Goal: Transaction & Acquisition: Purchase product/service

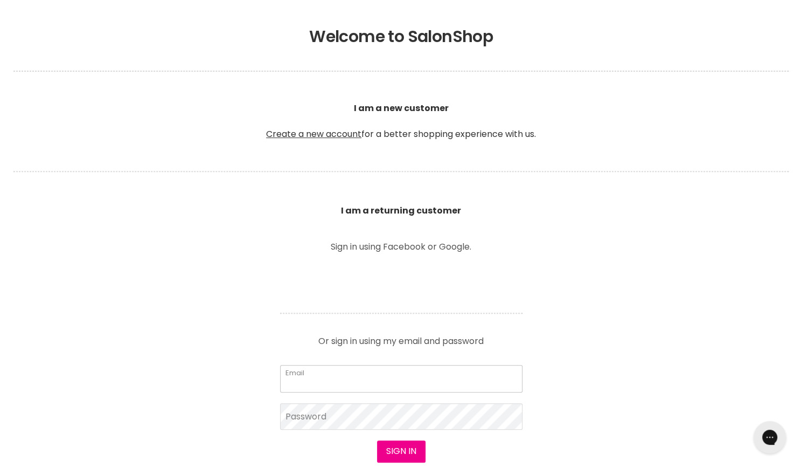
click at [298, 384] on input "Email" at bounding box center [401, 378] width 242 height 27
click at [318, 377] on input "Email" at bounding box center [401, 378] width 242 height 27
type input "sarahporter88@bigpond.com"
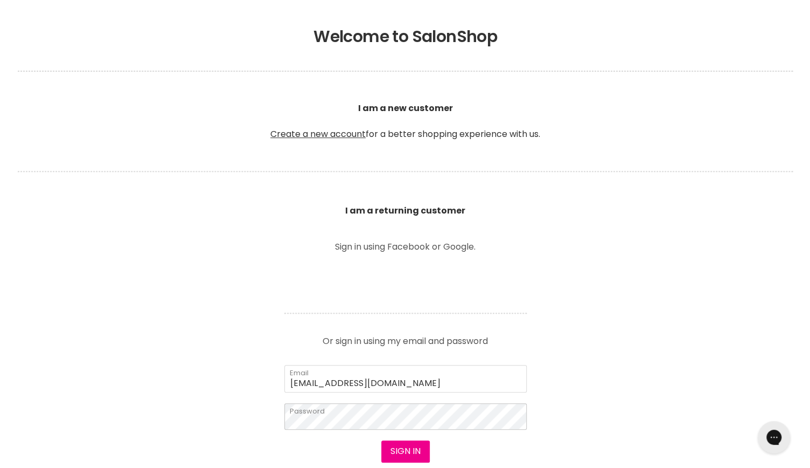
scroll to position [205, 0]
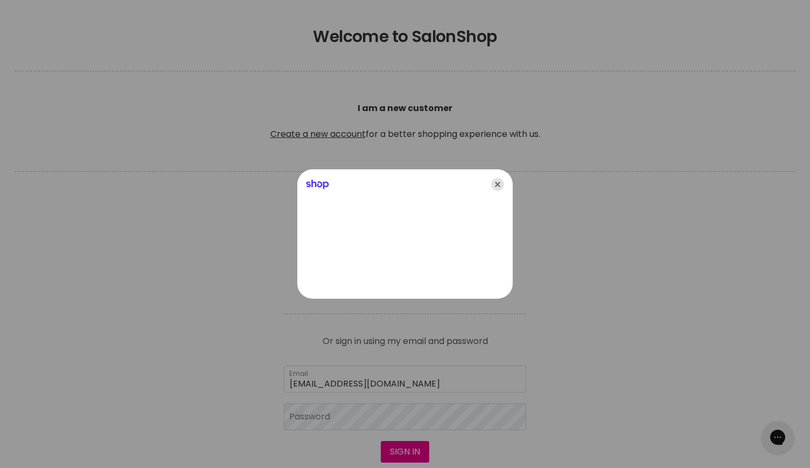
click at [493, 187] on icon "Close" at bounding box center [497, 184] width 13 height 13
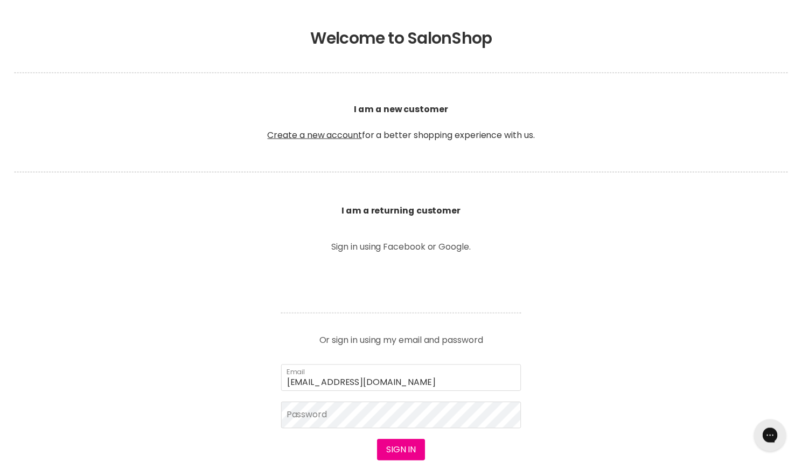
scroll to position [205, 0]
click at [377, 440] on button "Sign in" at bounding box center [401, 451] width 48 height 22
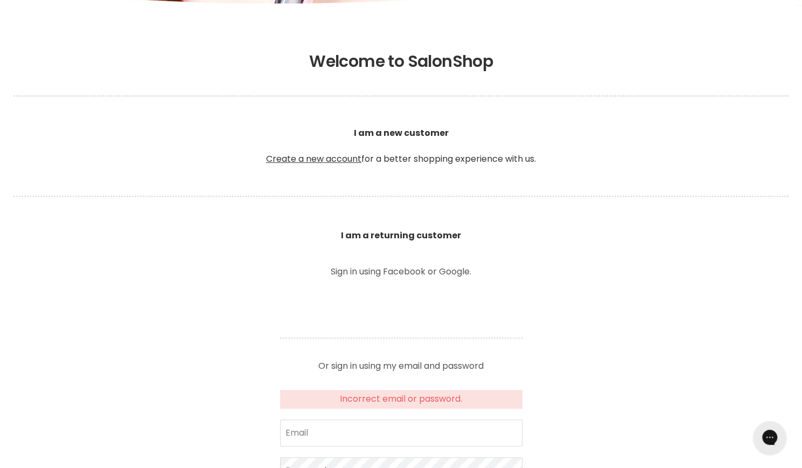
scroll to position [185, 0]
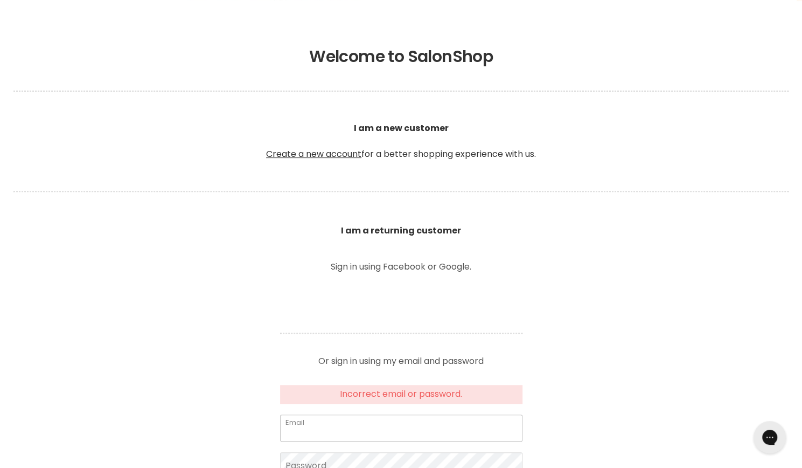
click at [377, 432] on input "Email" at bounding box center [401, 427] width 242 height 27
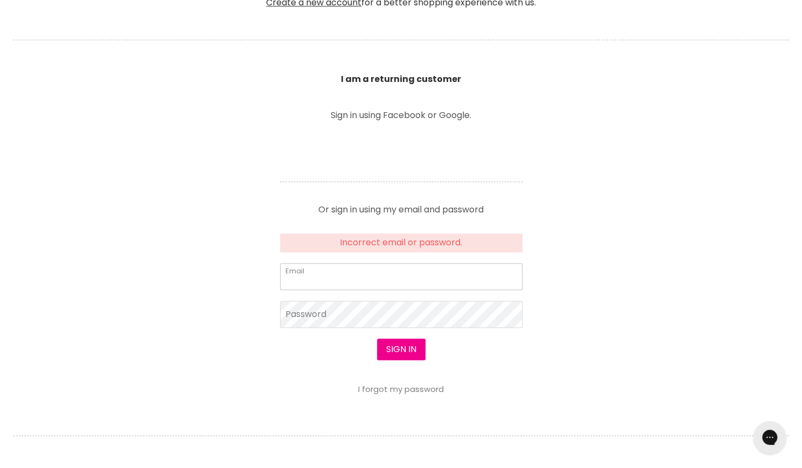
scroll to position [346, 0]
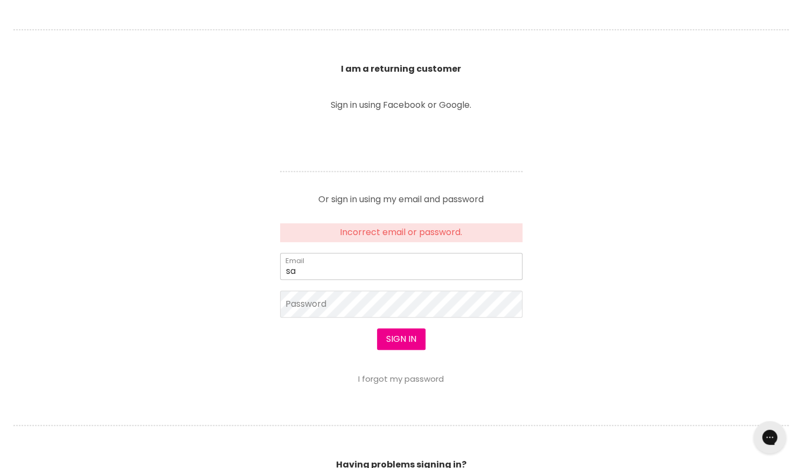
type input "[EMAIL_ADDRESS][DOMAIN_NAME]"
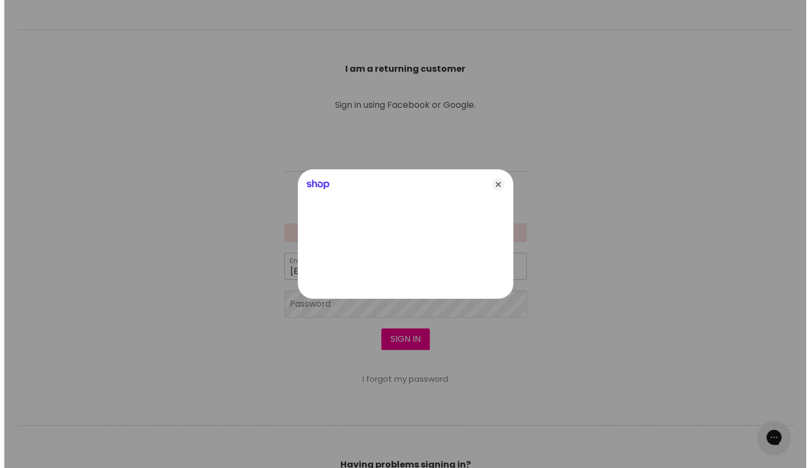
scroll to position [347, 0]
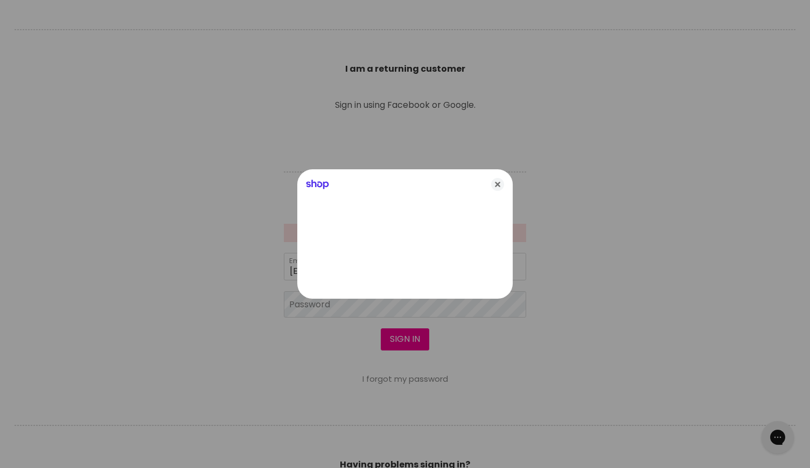
click at [366, 310] on div at bounding box center [405, 234] width 810 height 468
click at [496, 182] on icon "Close" at bounding box center [497, 184] width 13 height 13
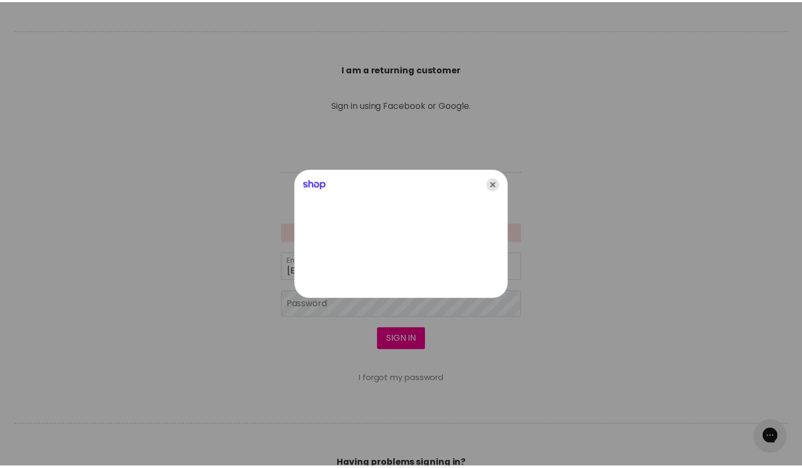
scroll to position [346, 0]
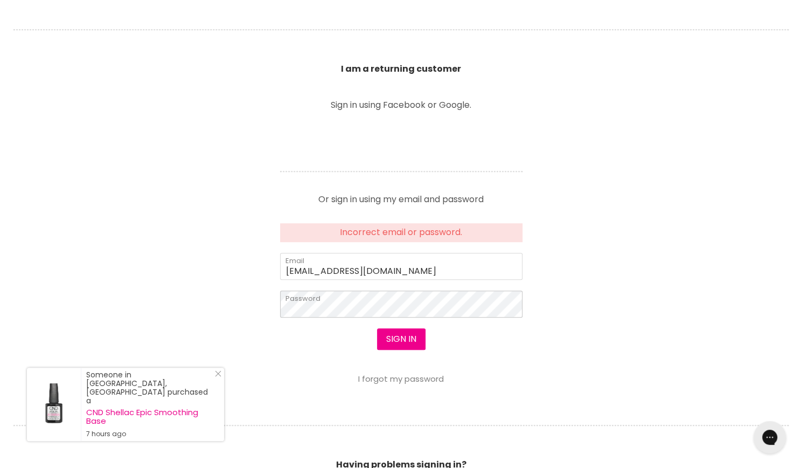
click at [377, 328] on button "Sign in" at bounding box center [401, 339] width 48 height 22
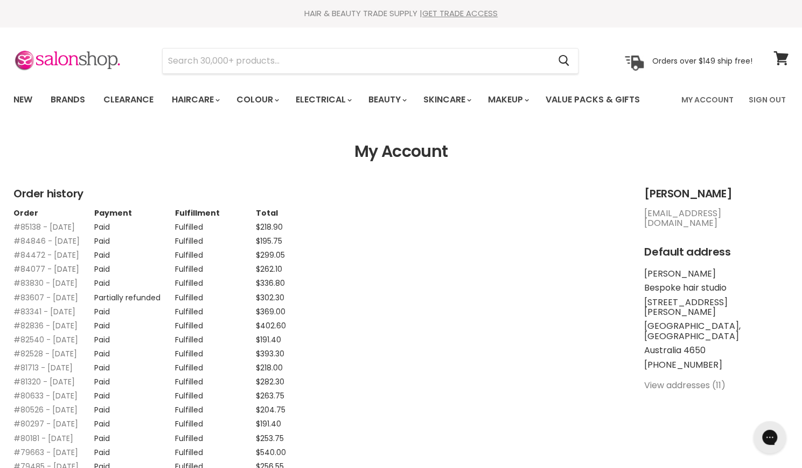
click at [24, 274] on link "#84077 - 09 Sep, 2025" at bounding box center [46, 268] width 66 height 11
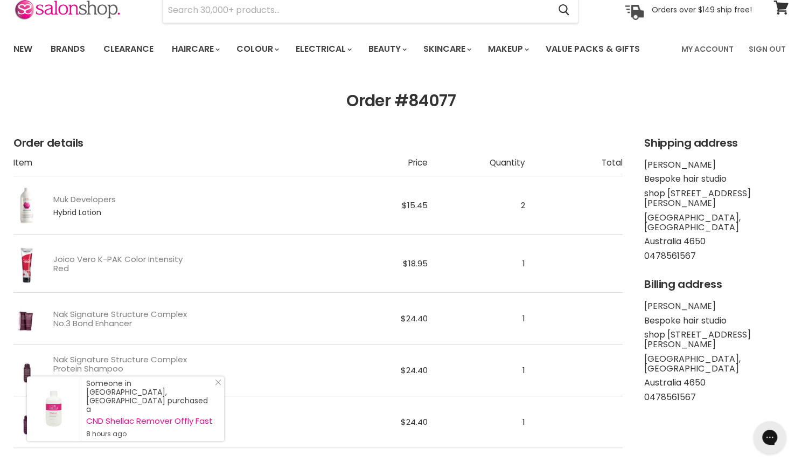
scroll to position [43, 0]
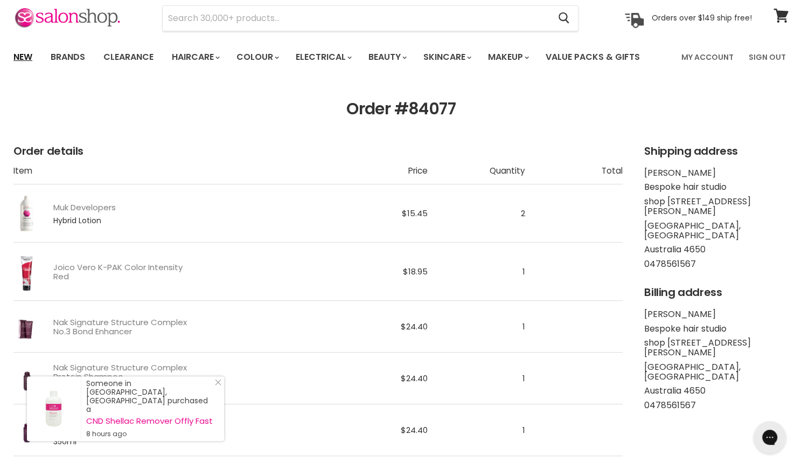
click at [19, 57] on link "New" at bounding box center [22, 57] width 35 height 23
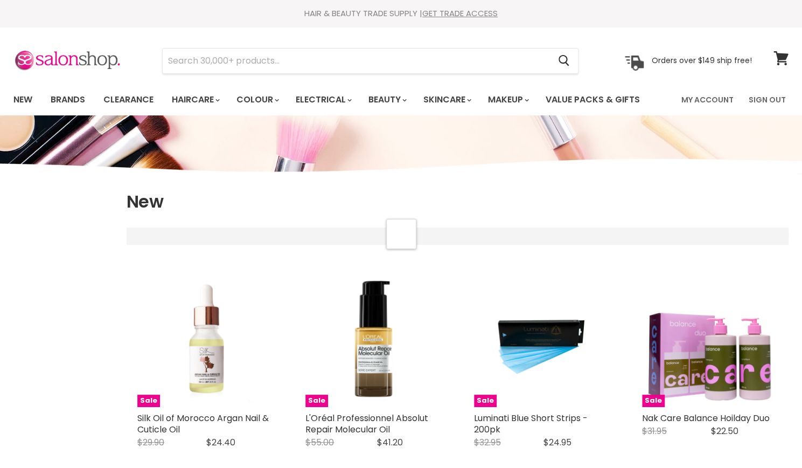
select select "created-descending"
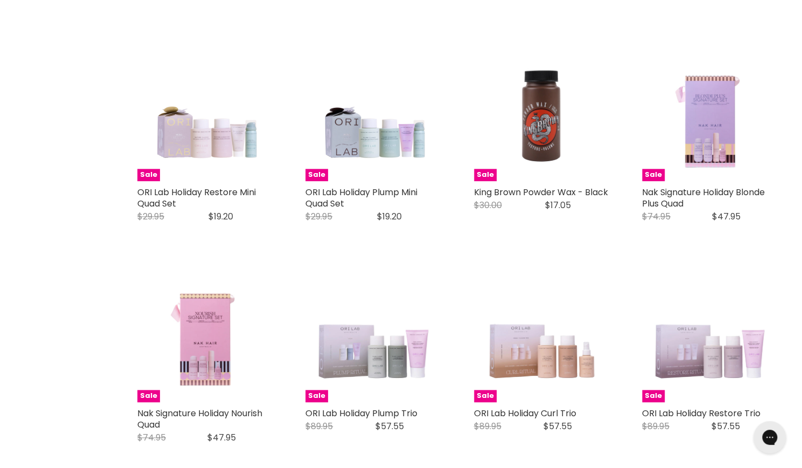
scroll to position [693, 0]
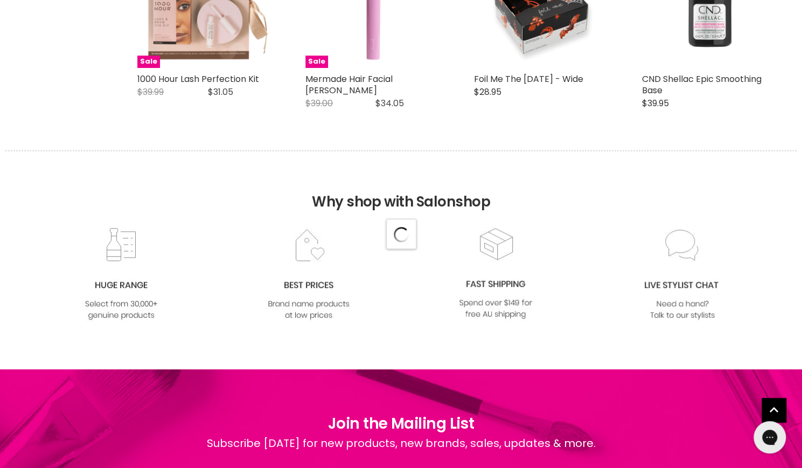
scroll to position [2792, 0]
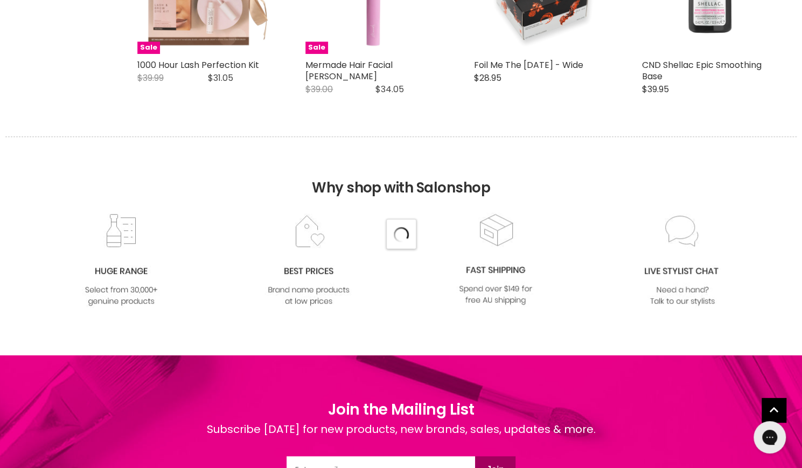
select select "created-descending"
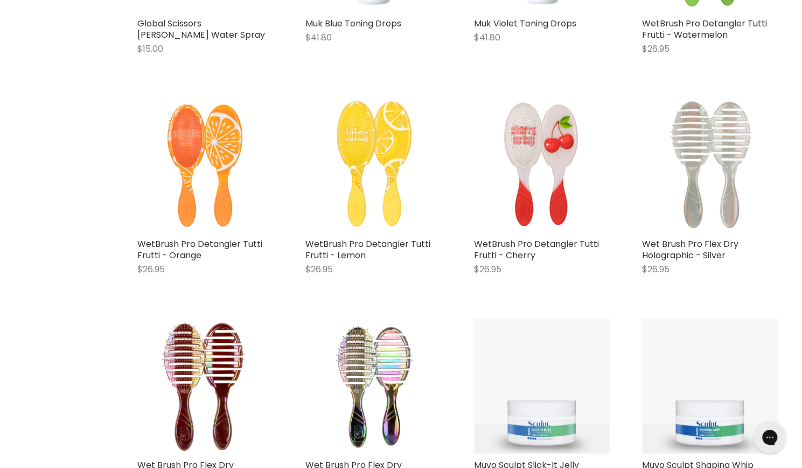
scroll to position [3997, 0]
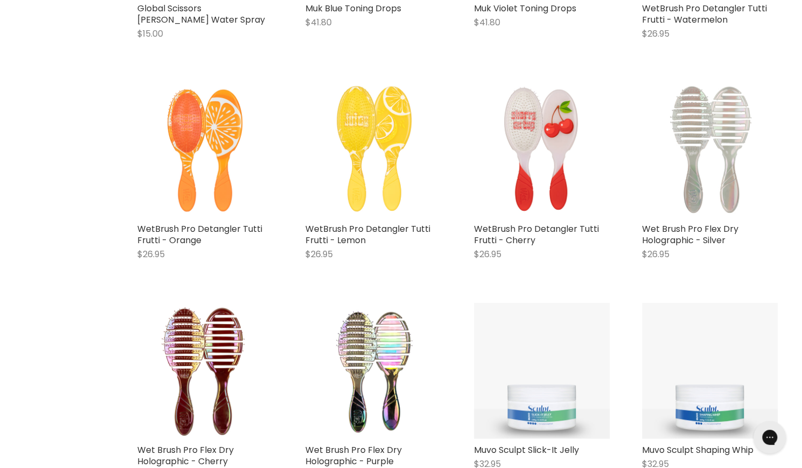
drag, startPoint x: 806, startPoint y: 44, endPoint x: 803, endPoint y: 493, distance: 449.3
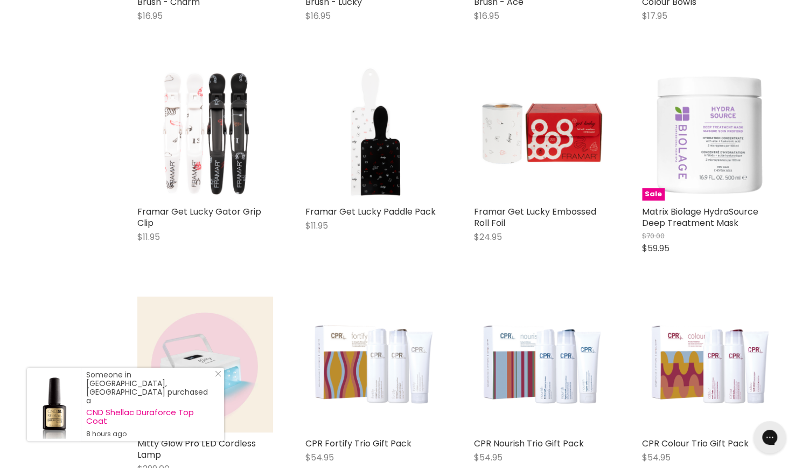
scroll to position [4913, 0]
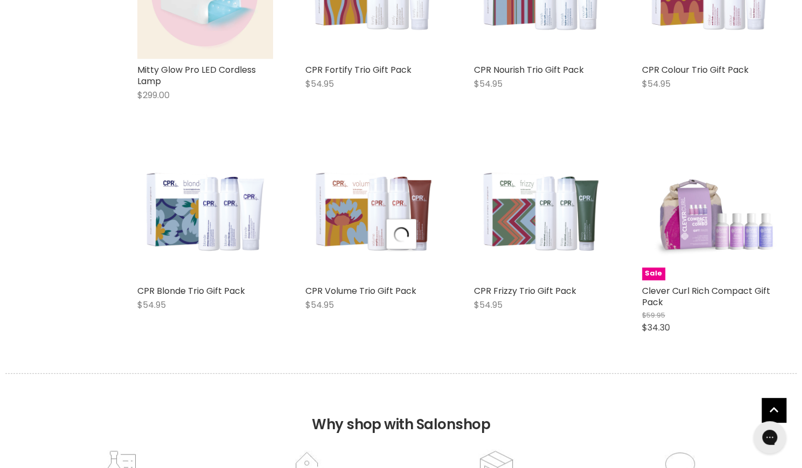
select select "created-descending"
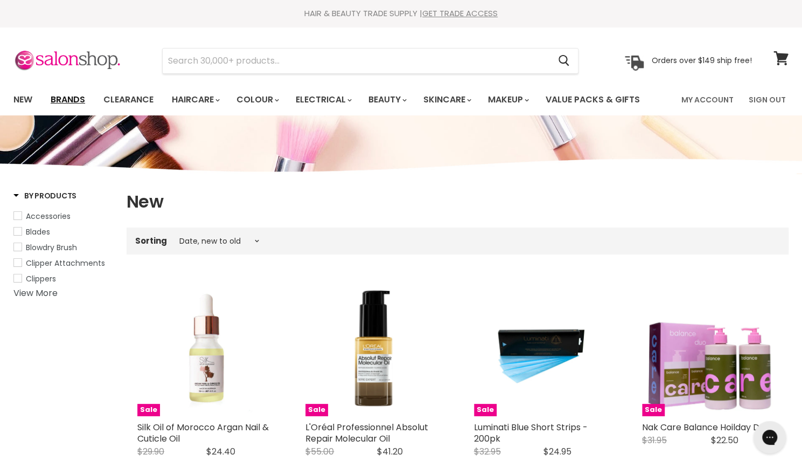
click at [68, 100] on link "Brands" at bounding box center [68, 99] width 51 height 23
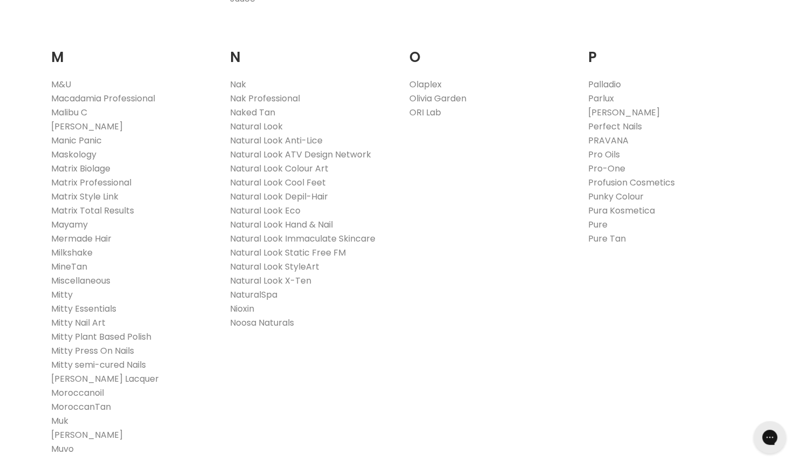
scroll to position [1225, 0]
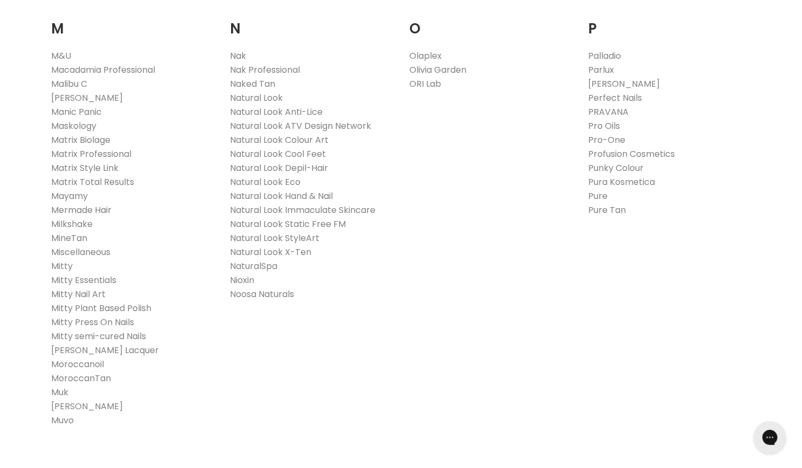
click at [236, 54] on link "Nak" at bounding box center [238, 56] width 16 height 12
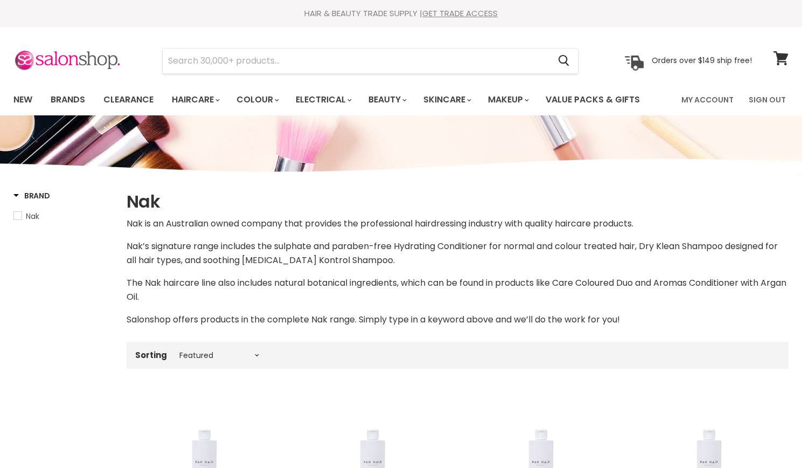
select select "manual"
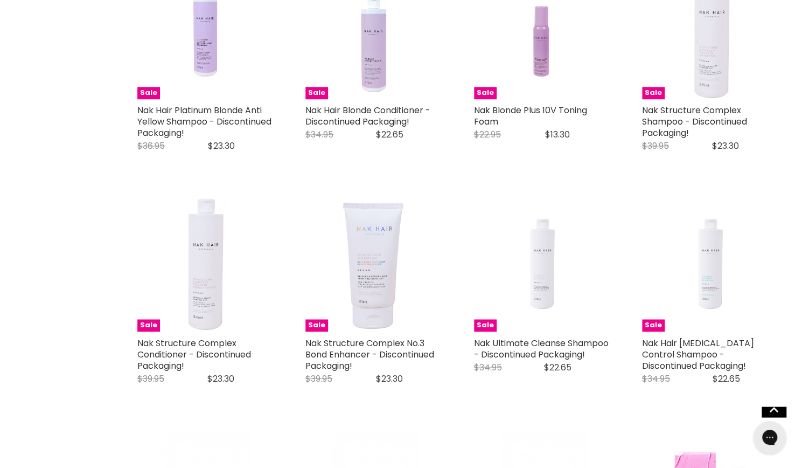
scroll to position [974, 0]
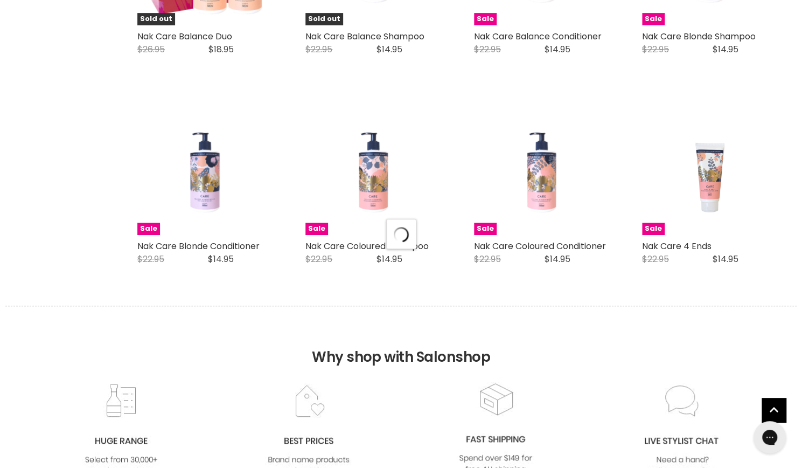
select select "manual"
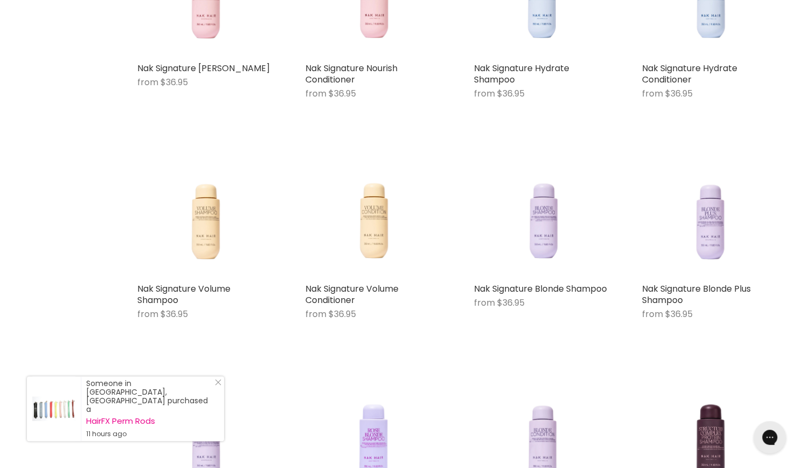
scroll to position [4317, 0]
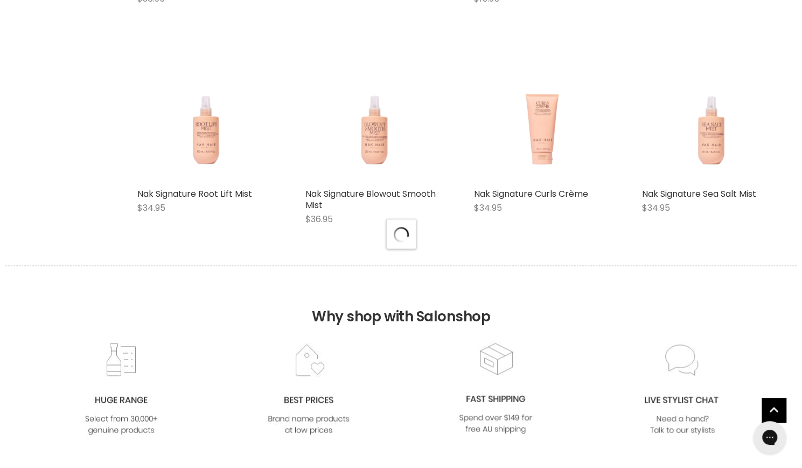
select select "manual"
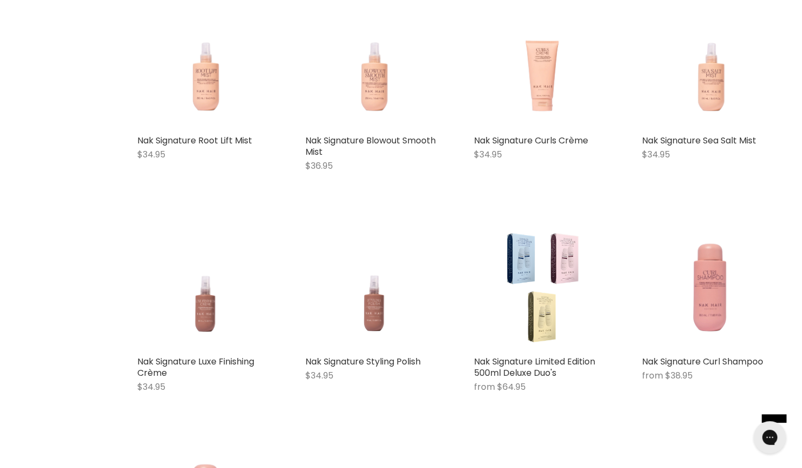
scroll to position [5569, 0]
click at [390, 206] on span "Add to cart" at bounding box center [408, 200] width 59 height 12
click at [328, 208] on button "Quick shop" at bounding box center [338, 201] width 66 height 22
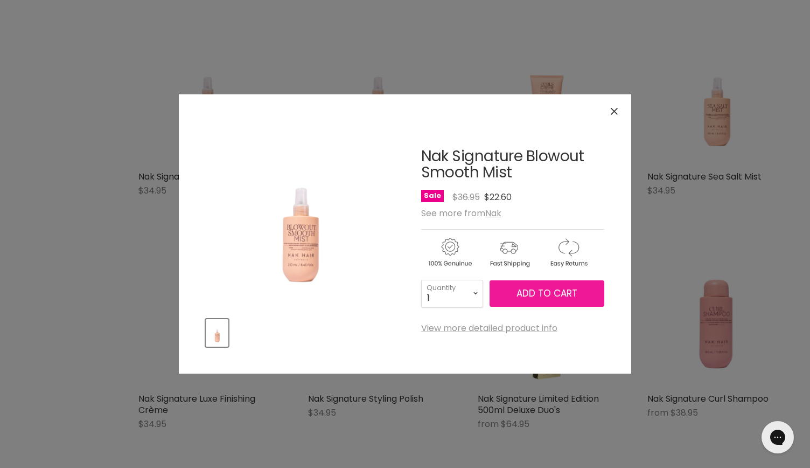
click at [530, 295] on span "Add to cart" at bounding box center [547, 293] width 61 height 13
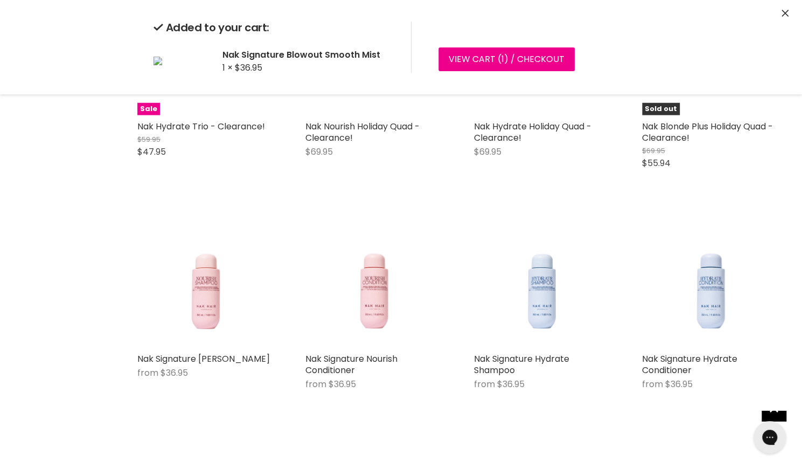
scroll to position [4057, 0]
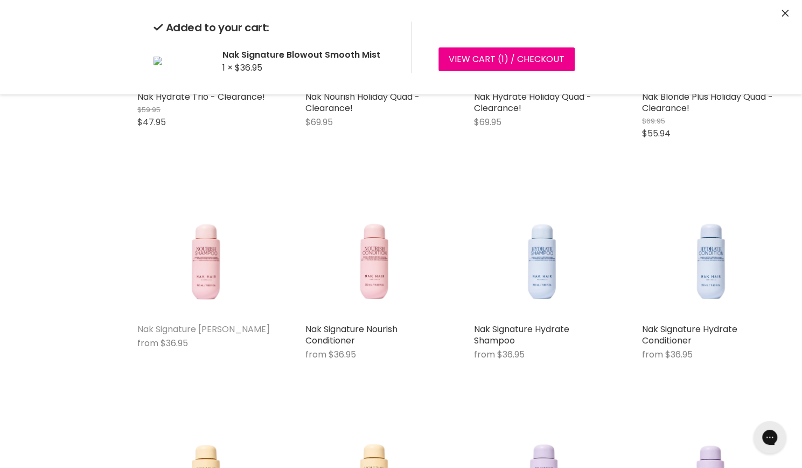
click at [151, 335] on link "Nak Signature [PERSON_NAME]" at bounding box center [203, 329] width 133 height 12
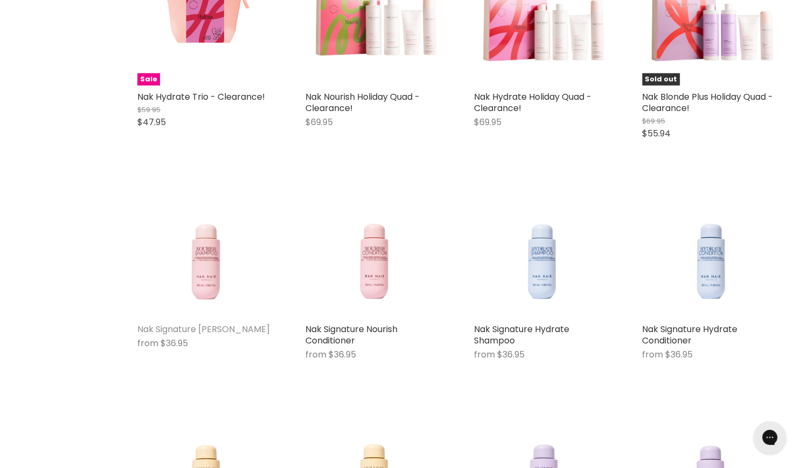
scroll to position [5494, 0]
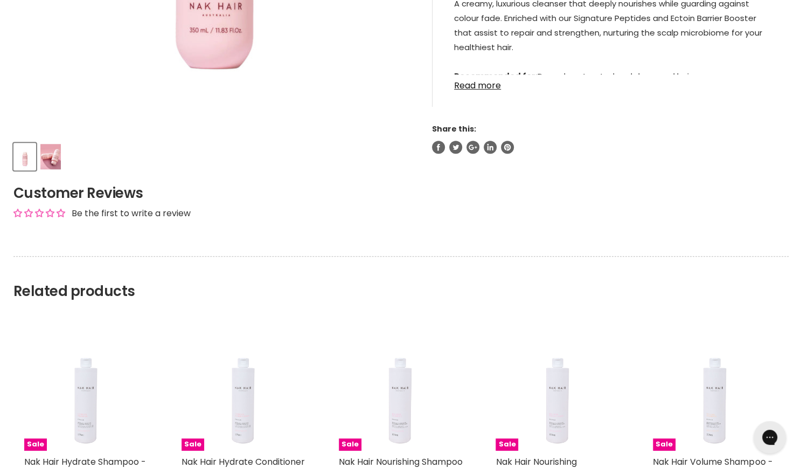
scroll to position [413, 0]
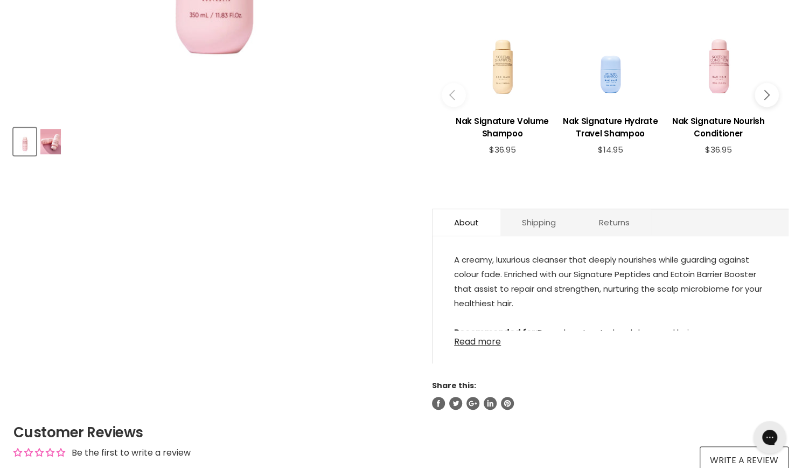
click at [478, 345] on link "Read more" at bounding box center [610, 338] width 313 height 16
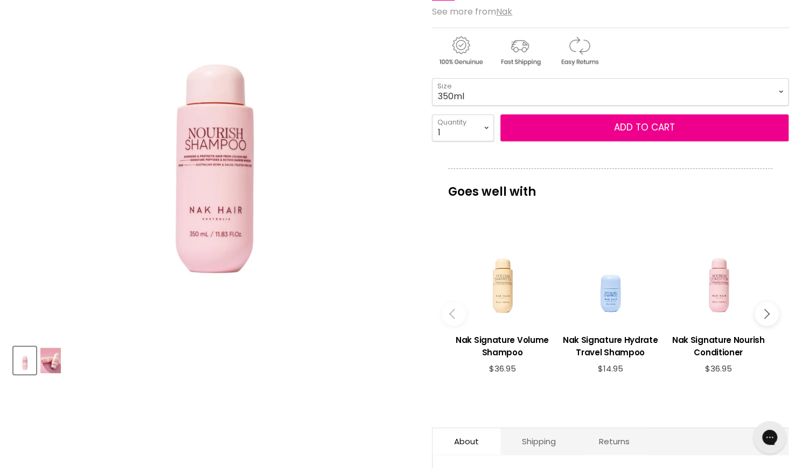
scroll to position [88, 0]
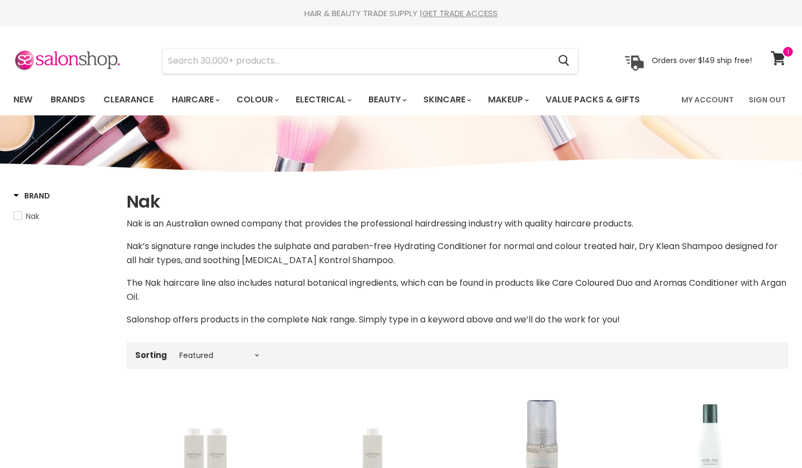
select select "manual"
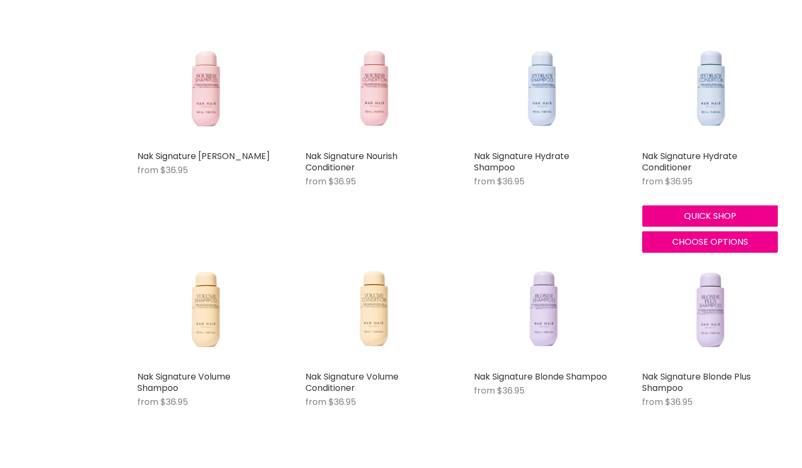
scroll to position [1579, 0]
click at [788, 36] on div "Nak Signature Hydrate Conditioner from $36.95 Nak Quick shop Choose options" at bounding box center [709, 131] width 157 height 266
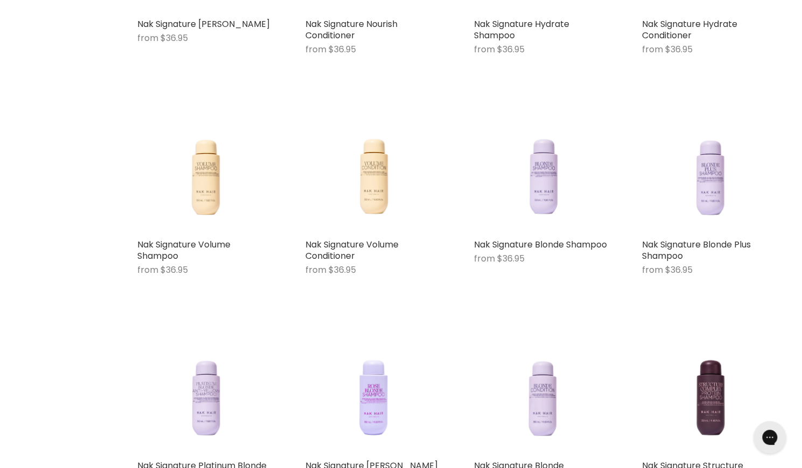
scroll to position [1747, 0]
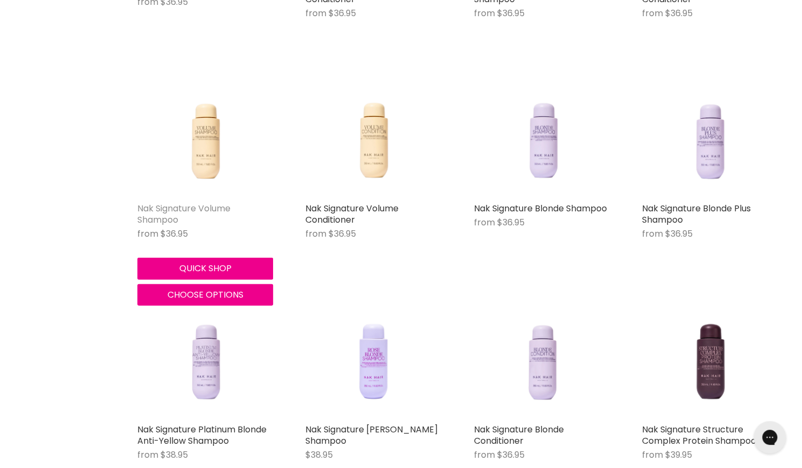
click at [158, 214] on link "Nak Signature Volume Shampoo" at bounding box center [183, 214] width 93 height 24
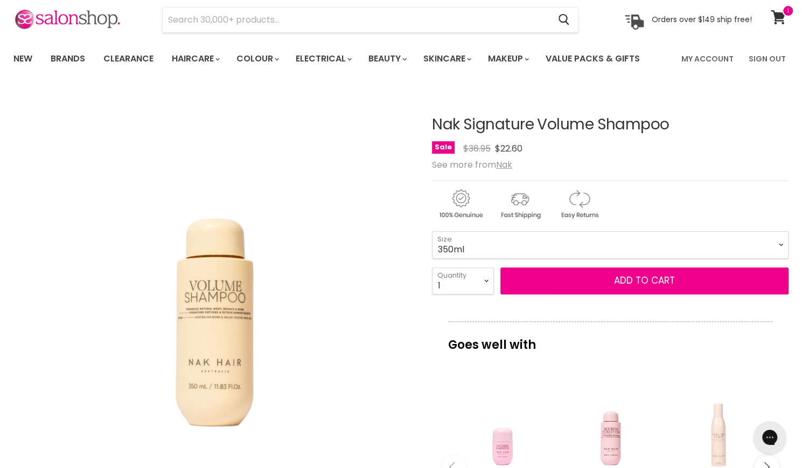
scroll to position [38, 0]
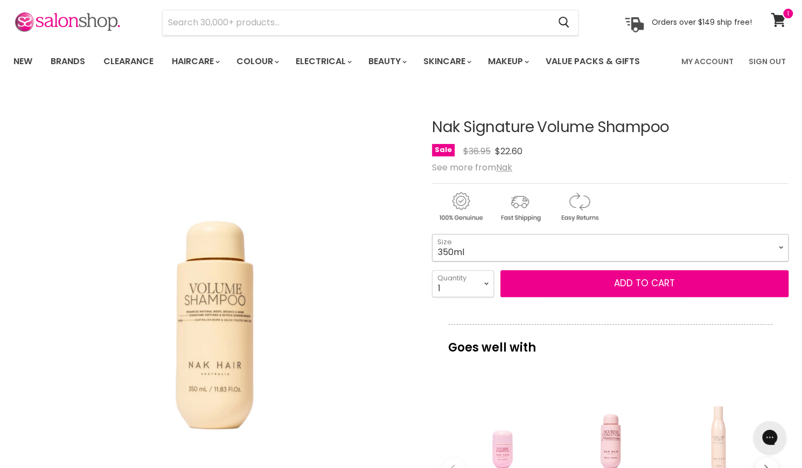
click at [474, 249] on select "350ml 1 Litre" at bounding box center [610, 247] width 357 height 27
click at [432, 234] on select "350ml 1 Litre" at bounding box center [610, 247] width 357 height 27
select select "1 Litre"
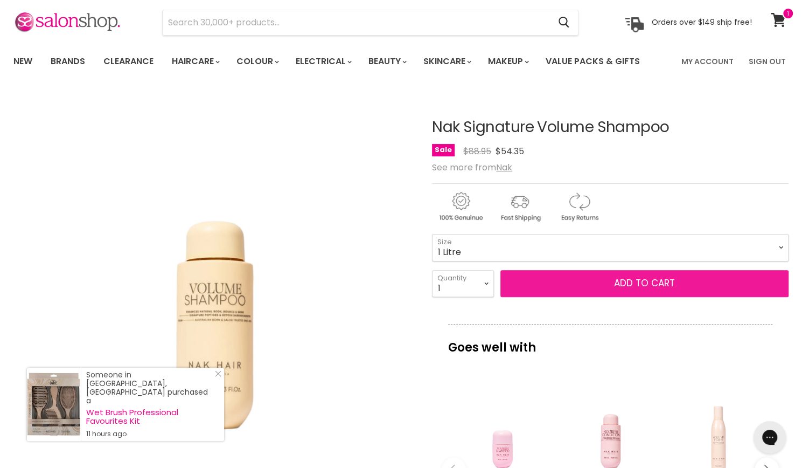
click at [541, 284] on button "Add to cart" at bounding box center [644, 283] width 288 height 27
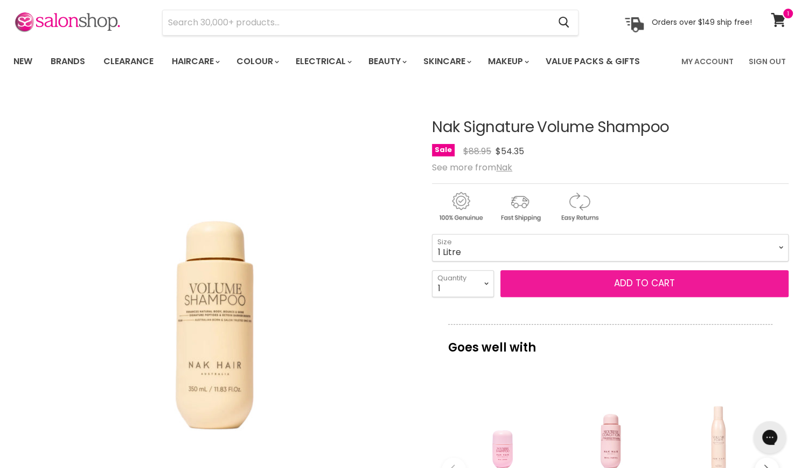
click at [657, 283] on button "Add to cart" at bounding box center [644, 283] width 288 height 27
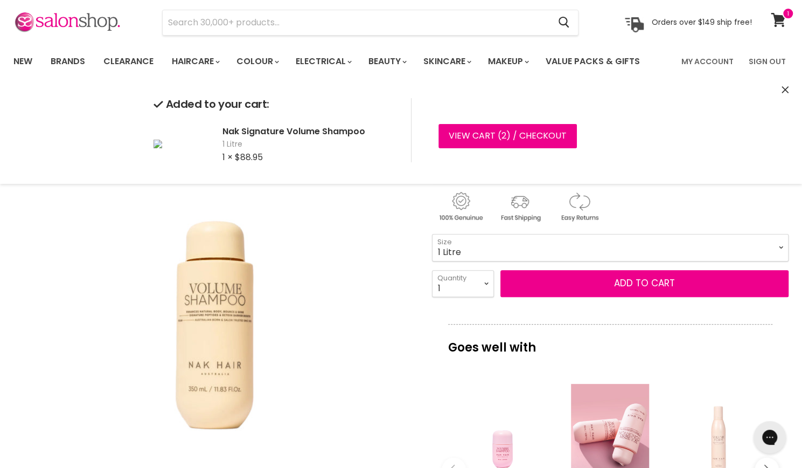
click at [613, 441] on div "Main content" at bounding box center [611, 433] width 98 height 98
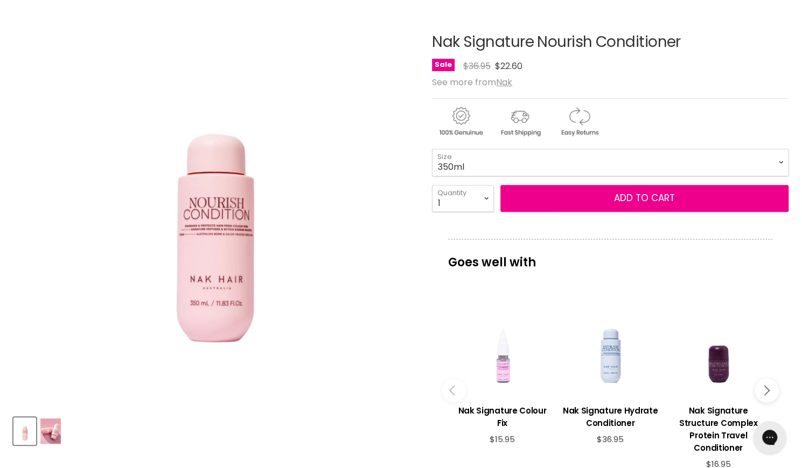
scroll to position [221, 0]
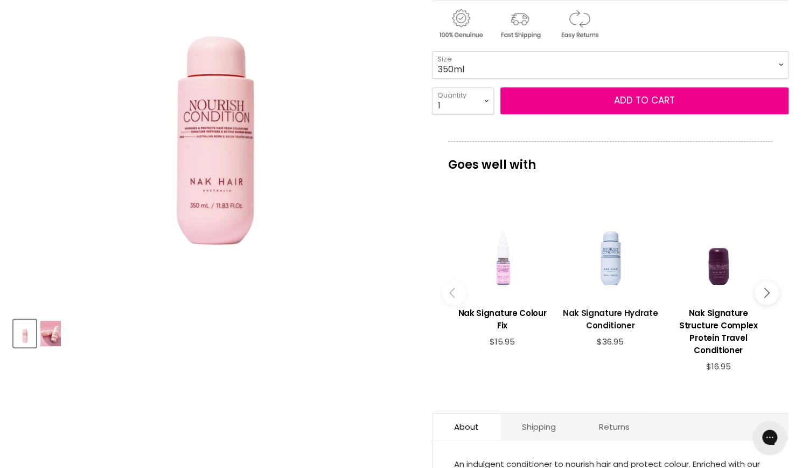
click at [609, 322] on h3 "Nak Signature Hydrate Conditioner" at bounding box center [611, 319] width 98 height 25
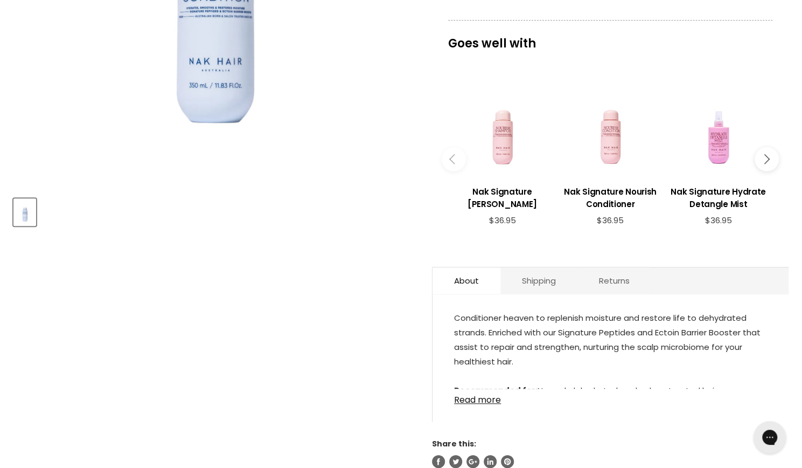
scroll to position [356, 0]
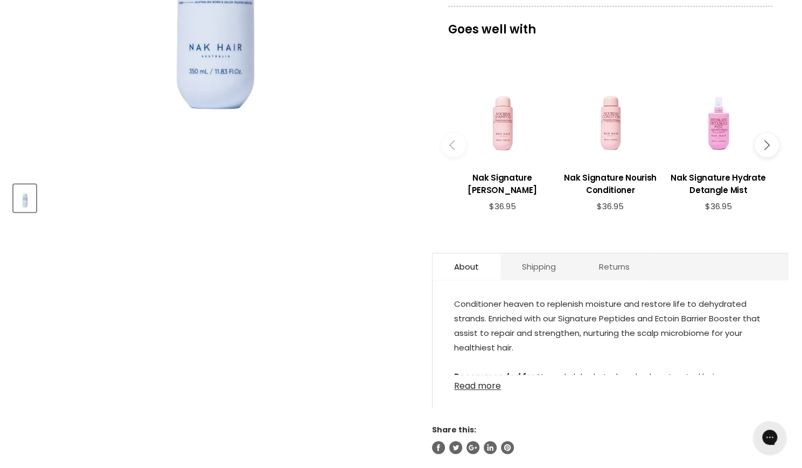
click at [485, 391] on link "Read more" at bounding box center [610, 382] width 313 height 16
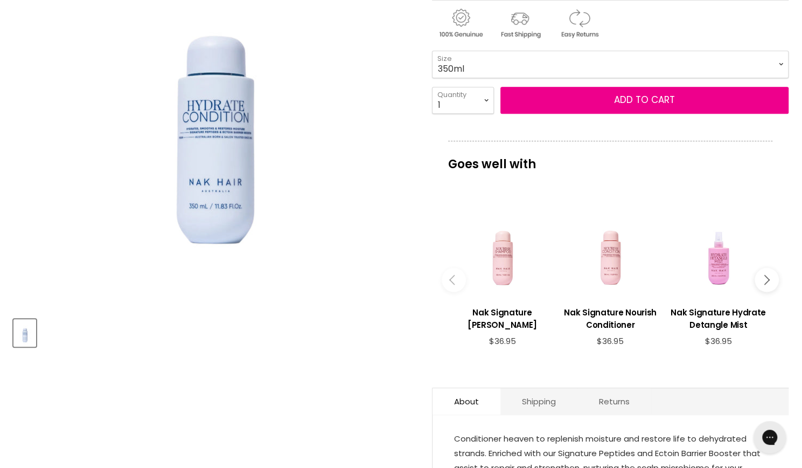
scroll to position [196, 0]
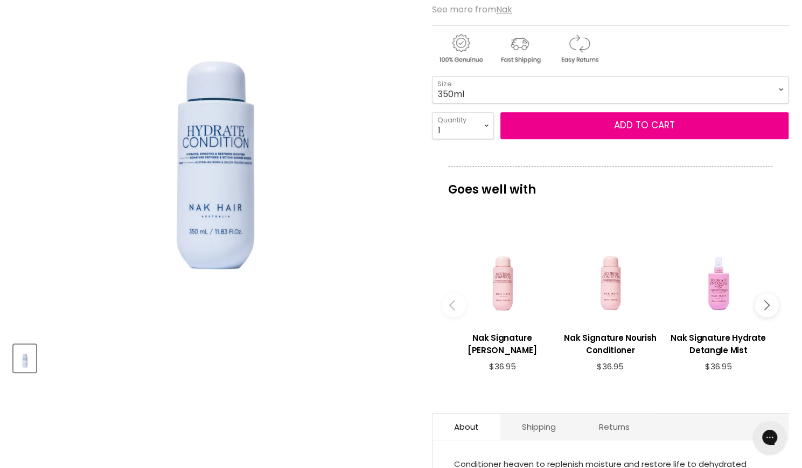
click at [763, 303] on icon "Main content" at bounding box center [765, 305] width 10 height 10
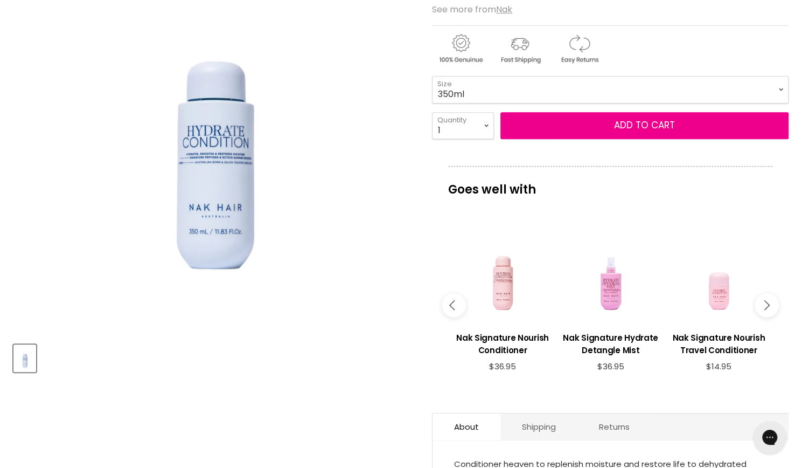
click at [763, 303] on icon "Main content" at bounding box center [765, 305] width 10 height 10
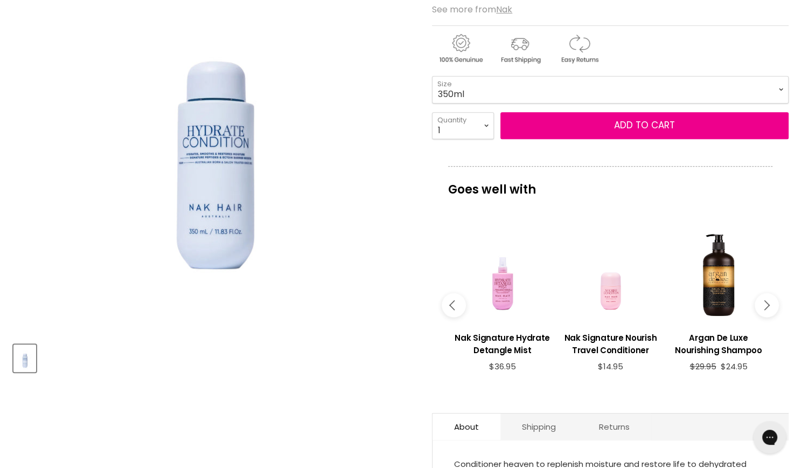
click at [763, 303] on icon "Main content" at bounding box center [765, 305] width 10 height 10
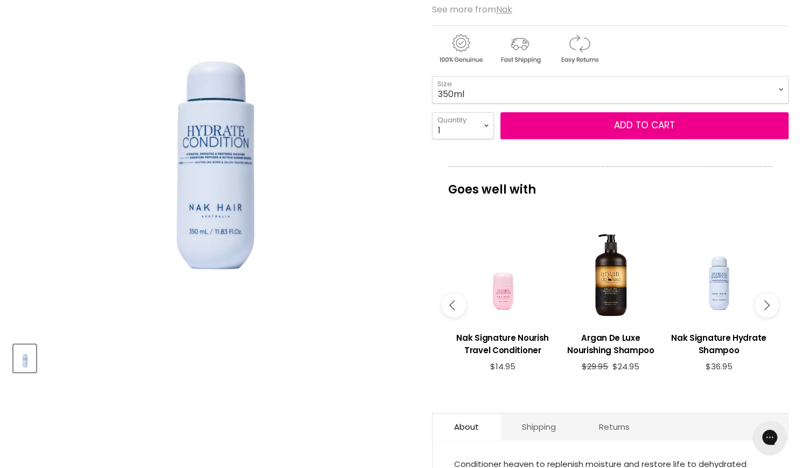
click at [763, 303] on icon "Main content" at bounding box center [765, 305] width 10 height 10
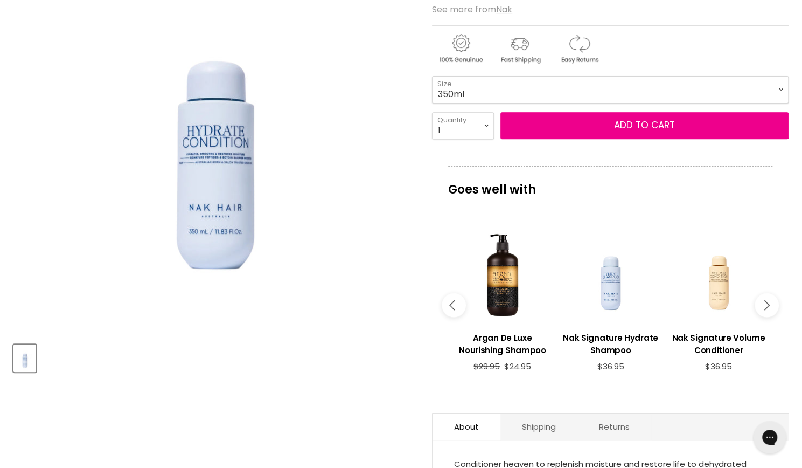
click at [763, 303] on icon "Main content" at bounding box center [765, 305] width 10 height 10
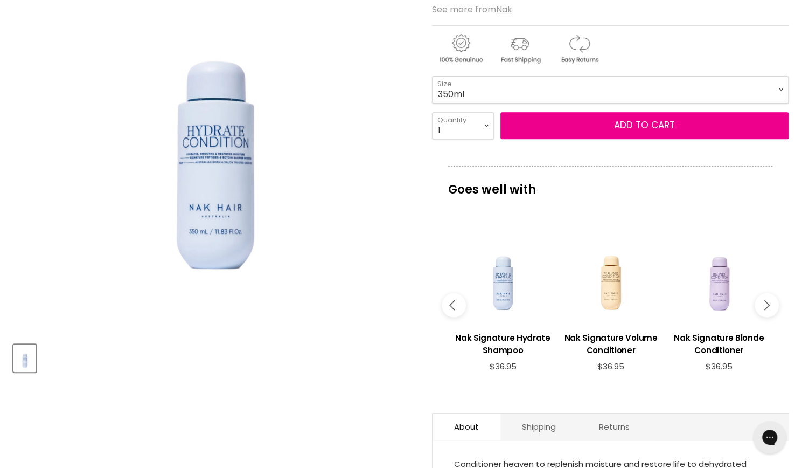
click at [763, 303] on icon "Main content" at bounding box center [765, 305] width 10 height 10
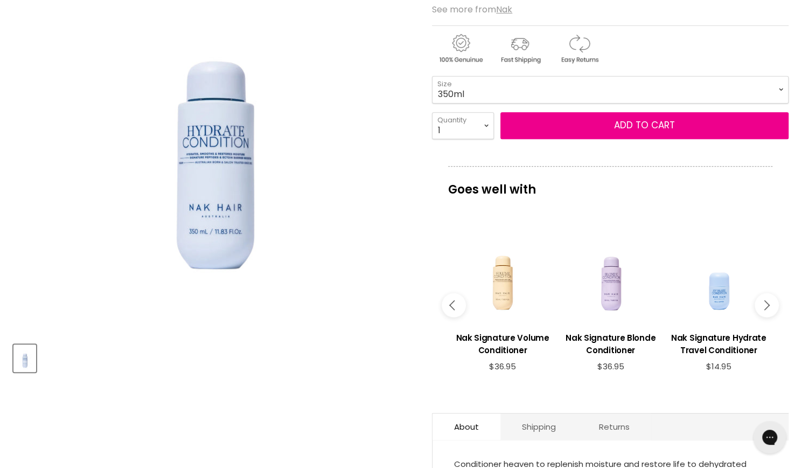
click at [454, 303] on icon "Main content" at bounding box center [454, 305] width 10 height 10
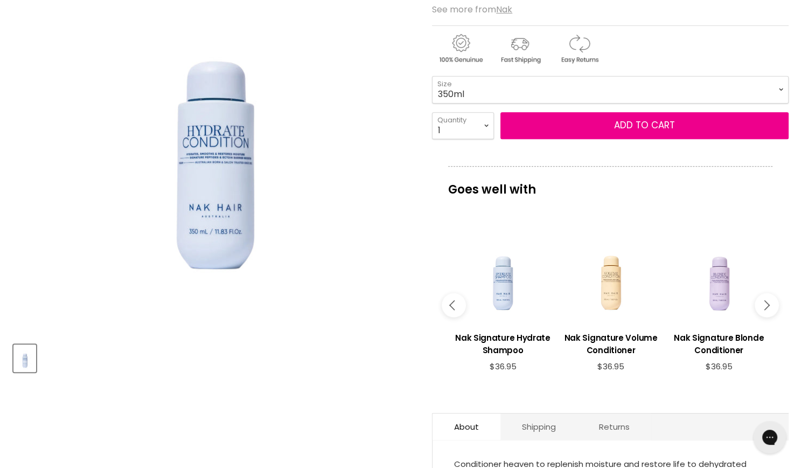
click at [454, 303] on icon "Main content" at bounding box center [454, 305] width 10 height 10
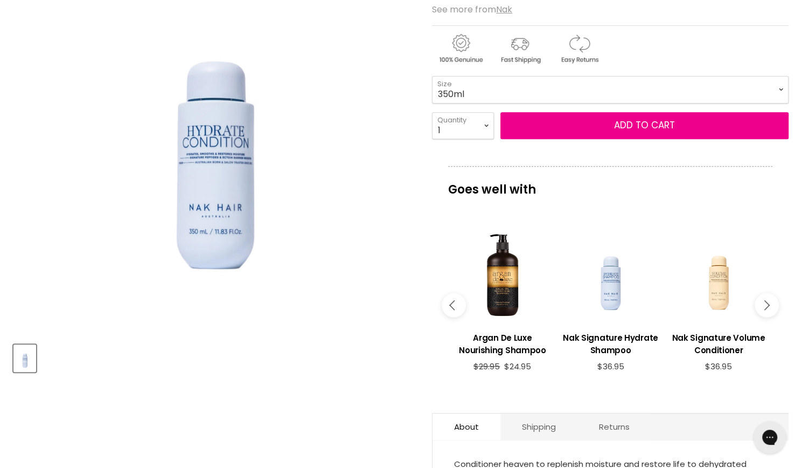
click at [454, 303] on icon "Main content" at bounding box center [454, 305] width 10 height 10
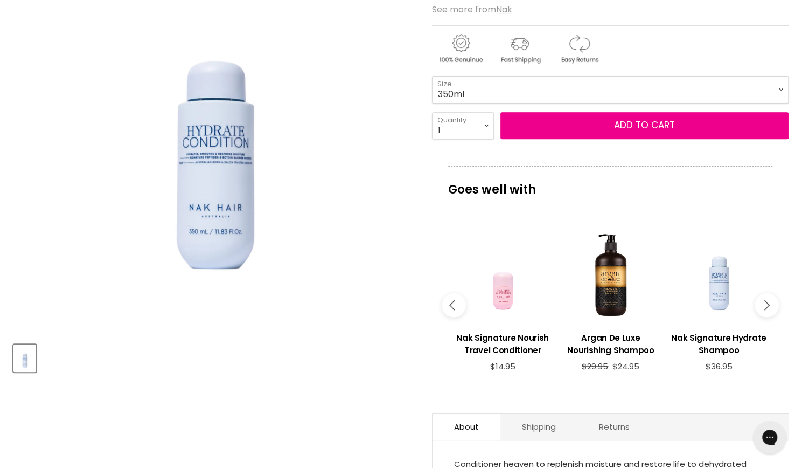
click at [454, 303] on icon "Main content" at bounding box center [454, 305] width 10 height 10
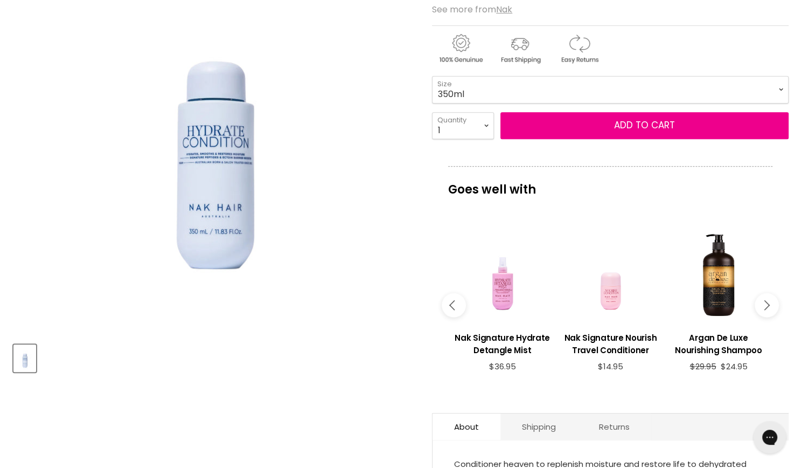
click at [454, 303] on icon "Main content" at bounding box center [454, 305] width 10 height 10
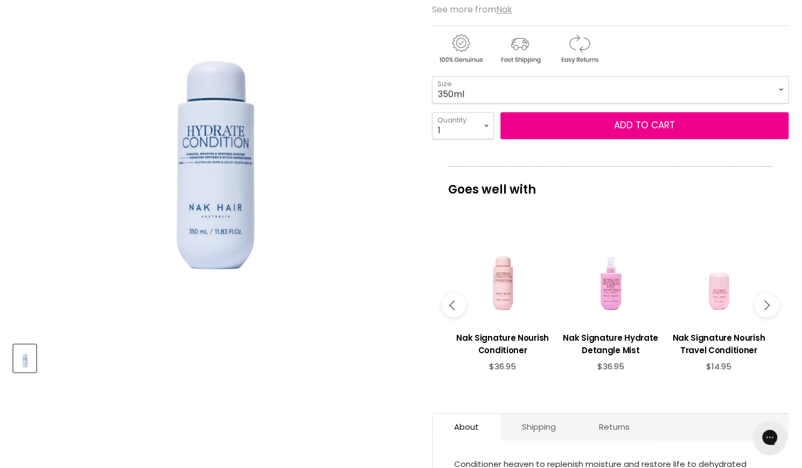
click at [454, 303] on icon "Main content" at bounding box center [454, 305] width 10 height 10
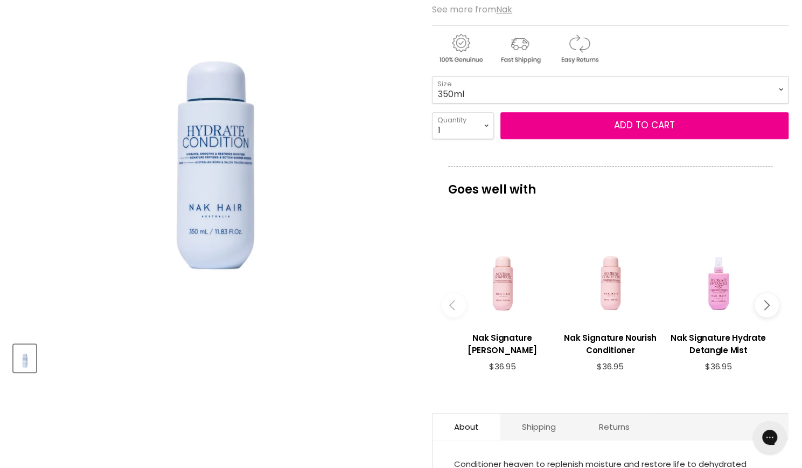
click at [454, 303] on icon "Main content" at bounding box center [454, 305] width 10 height 10
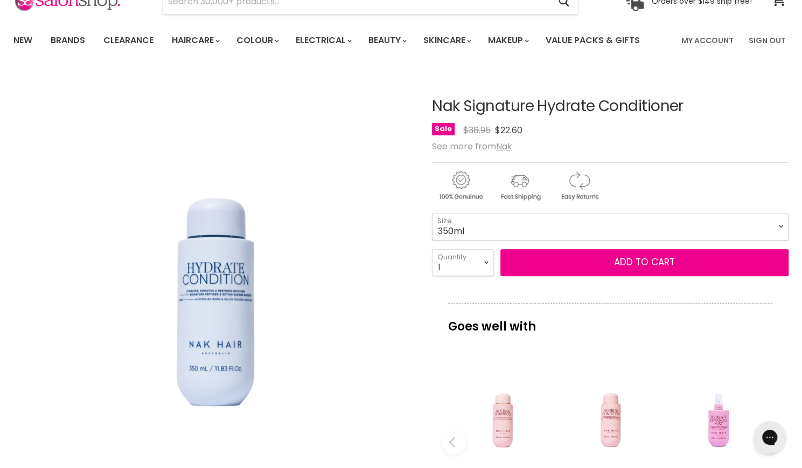
scroll to position [60, 0]
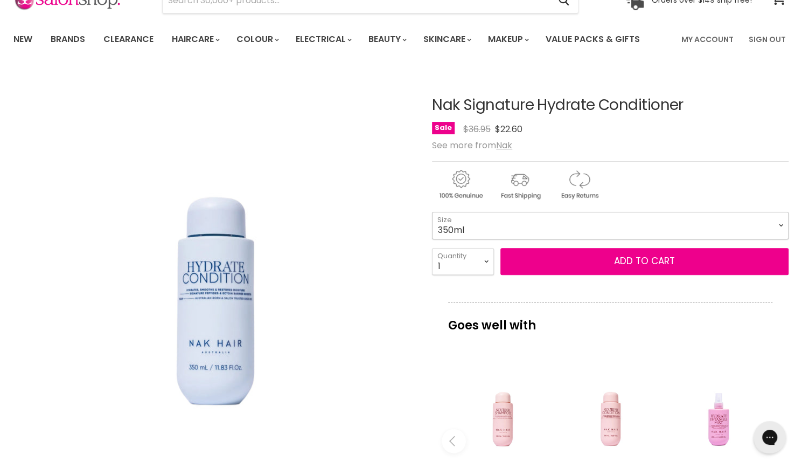
click at [485, 213] on select "350ml 1 Litre" at bounding box center [610, 225] width 357 height 27
click at [432, 212] on select "350ml 1 Litre" at bounding box center [610, 225] width 357 height 27
select select "1 Litre"
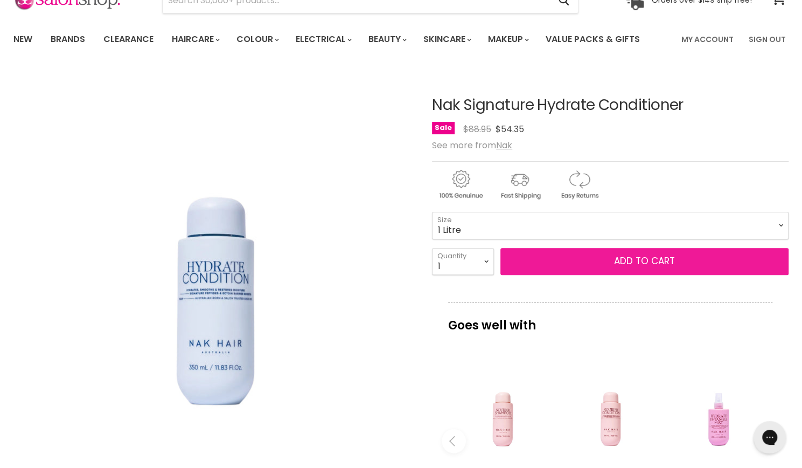
click at [598, 263] on button "Add to cart" at bounding box center [644, 261] width 288 height 27
click at [644, 259] on button "Add to cart" at bounding box center [644, 261] width 288 height 27
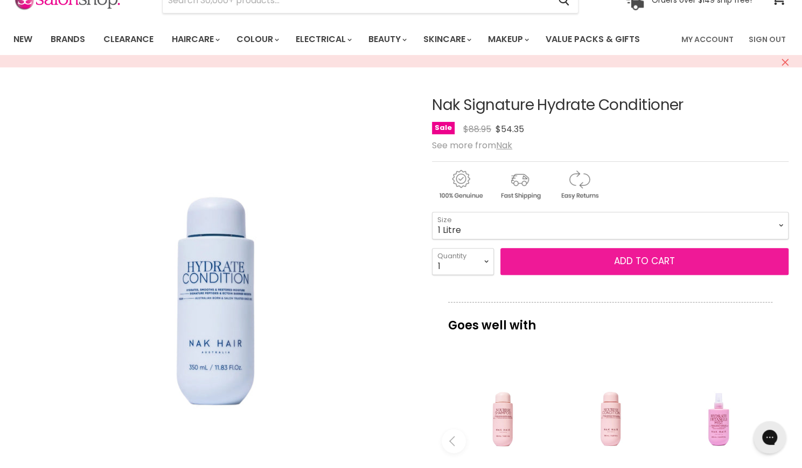
click at [653, 261] on button "Add to cart" at bounding box center [644, 261] width 288 height 27
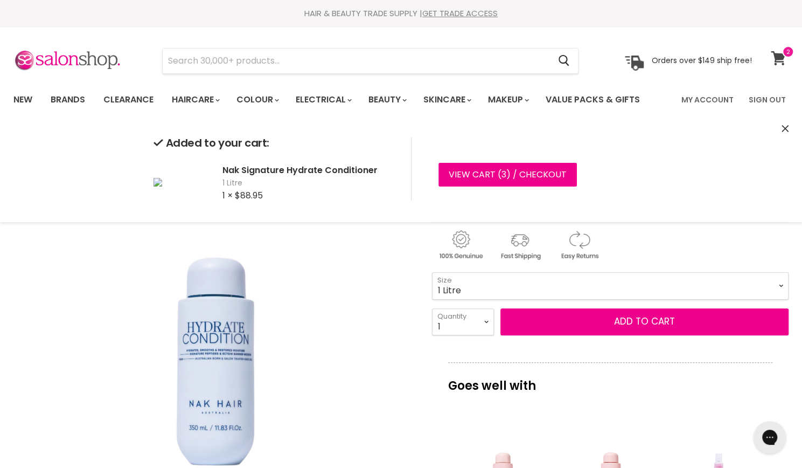
click at [783, 59] on icon at bounding box center [778, 58] width 15 height 14
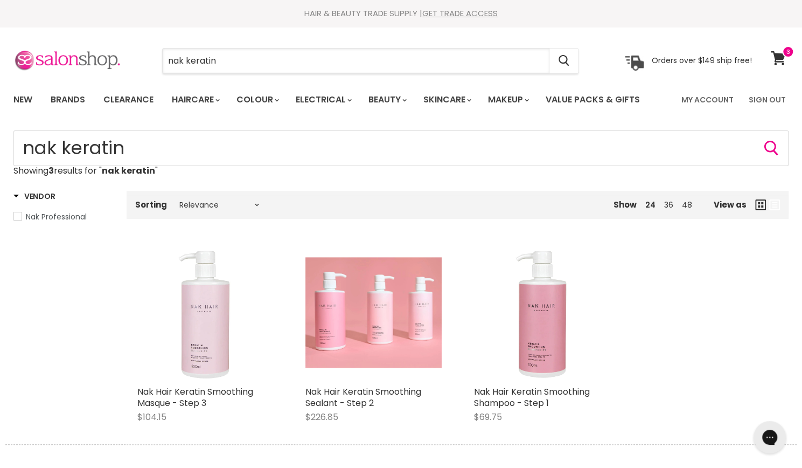
drag, startPoint x: 186, startPoint y: 58, endPoint x: 107, endPoint y: 67, distance: 79.8
click at [107, 67] on div "nak keratin Cancel Orders over $149 ship free!" at bounding box center [382, 60] width 739 height 25
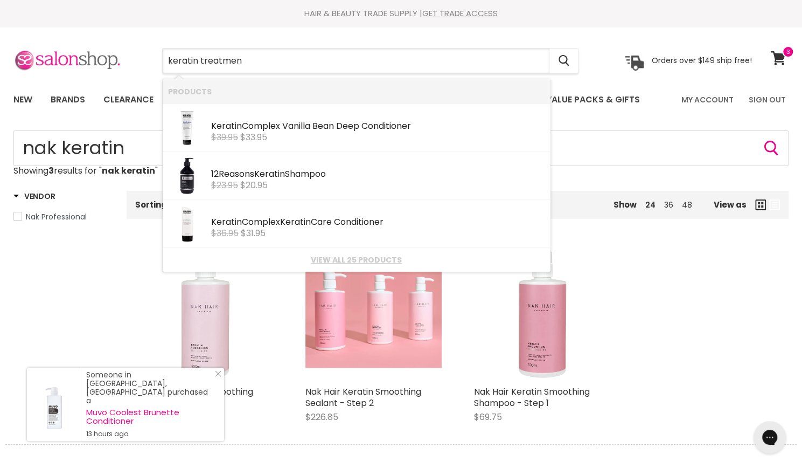
type input "keratin treatment"
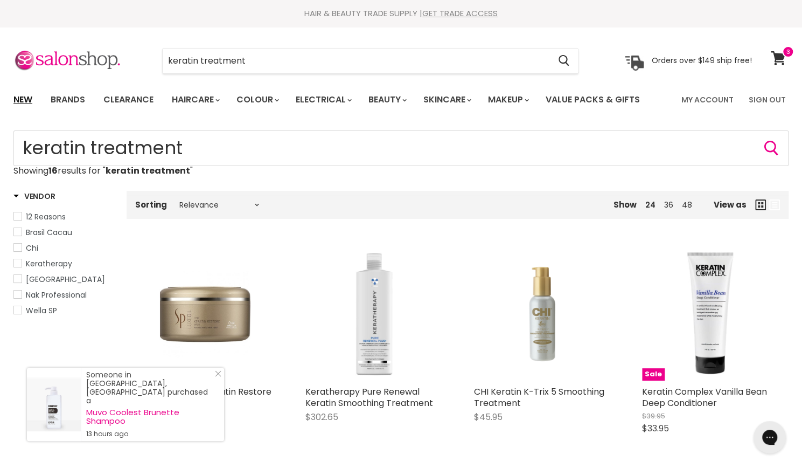
click at [16, 107] on link "New" at bounding box center [22, 99] width 35 height 23
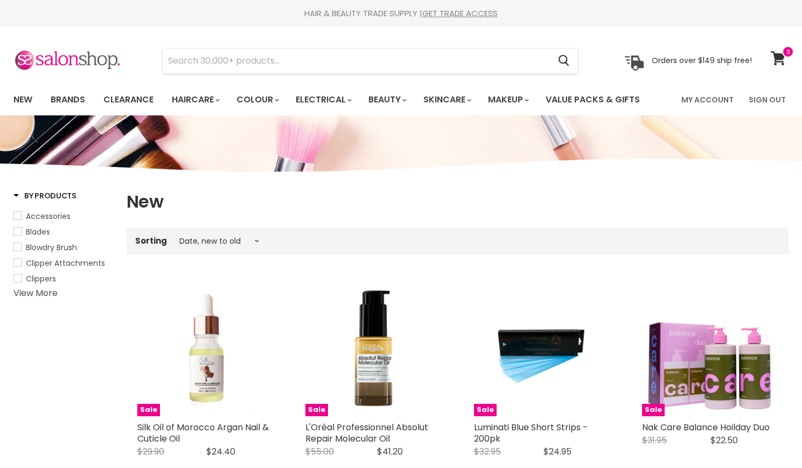
select select "created-descending"
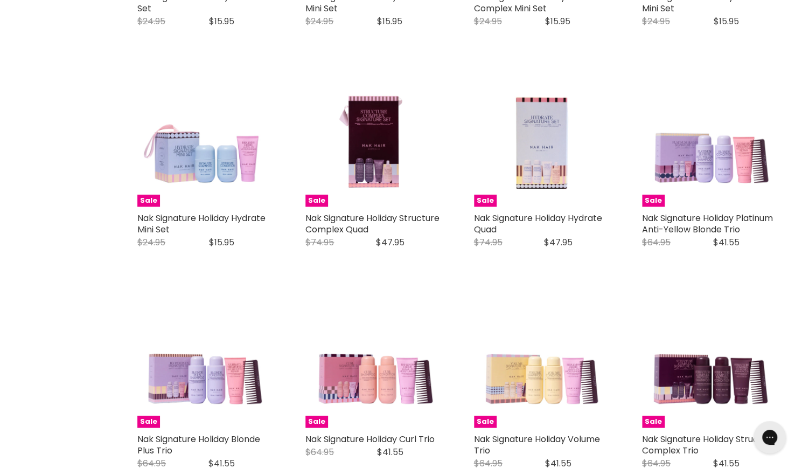
scroll to position [1552, 0]
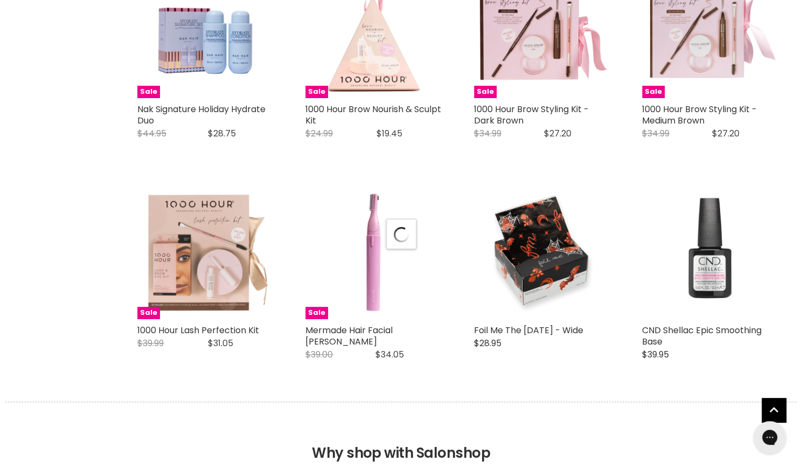
scroll to position [2566, 0]
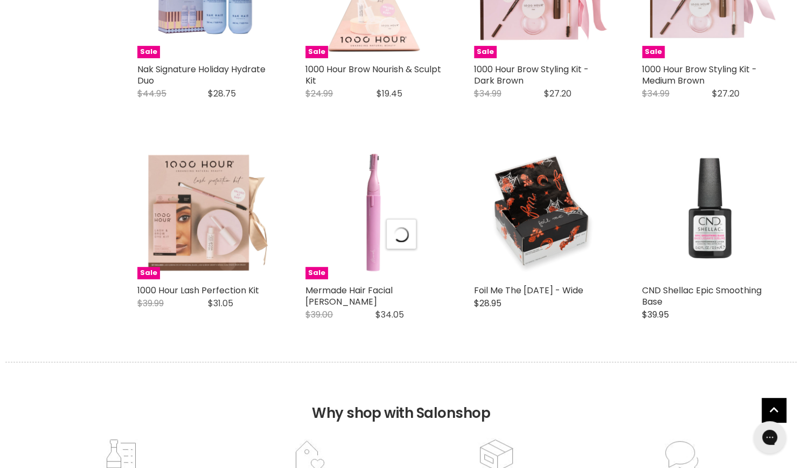
select select "created-descending"
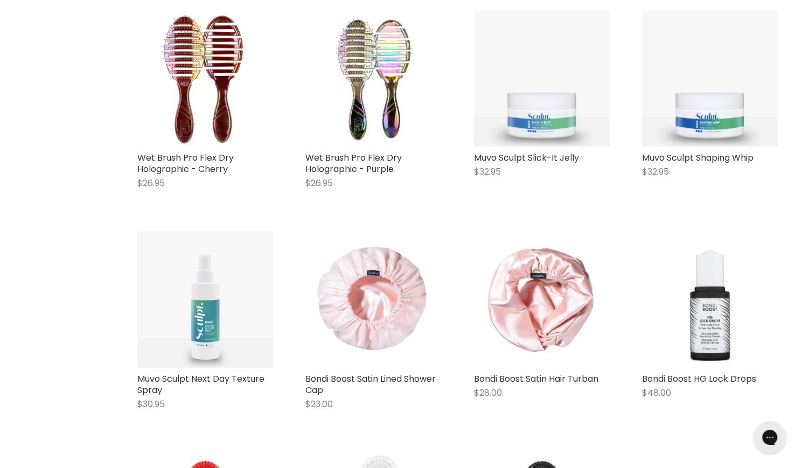
scroll to position [4297, 0]
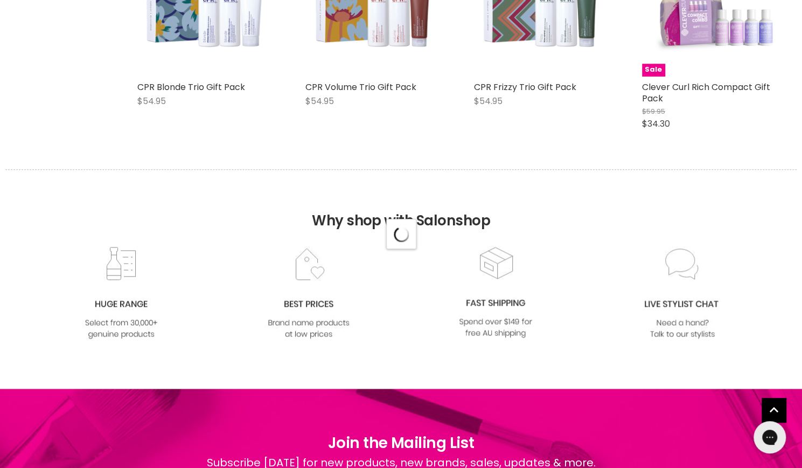
select select "created-descending"
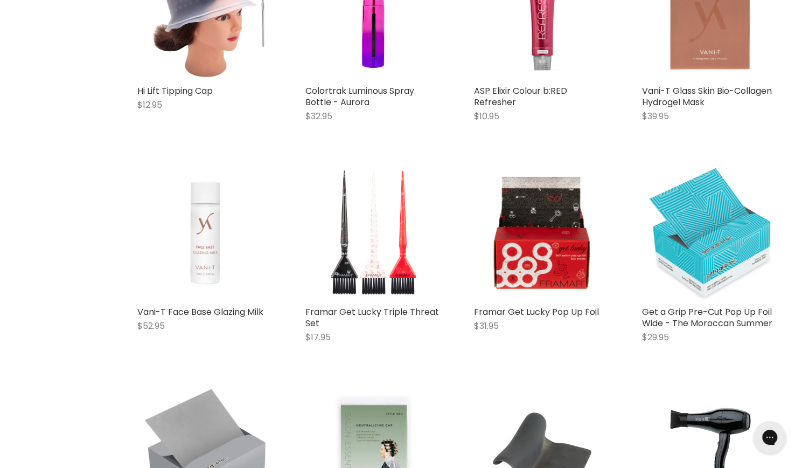
scroll to position [7782, 0]
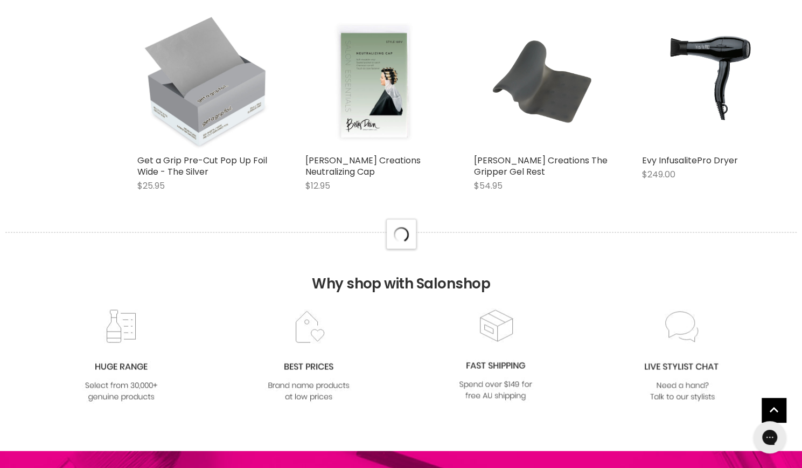
select select "created-descending"
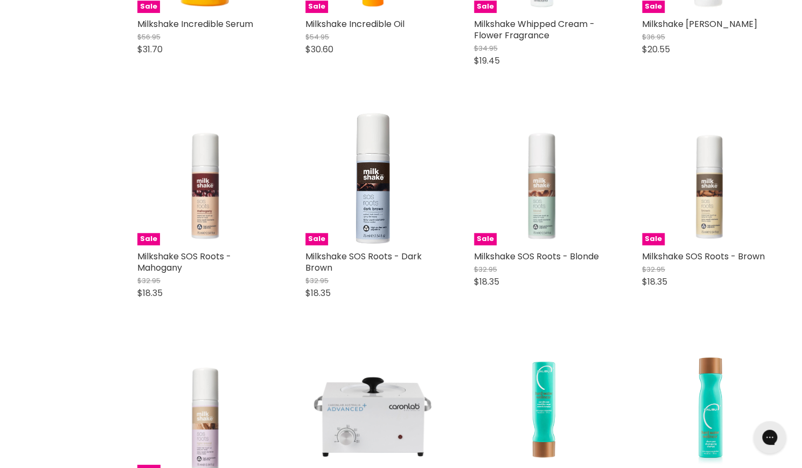
scroll to position [10213, 0]
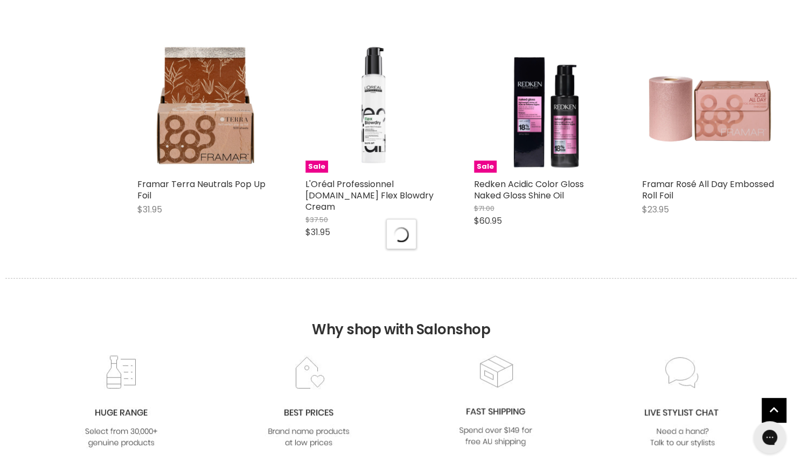
scroll to position [10879, 0]
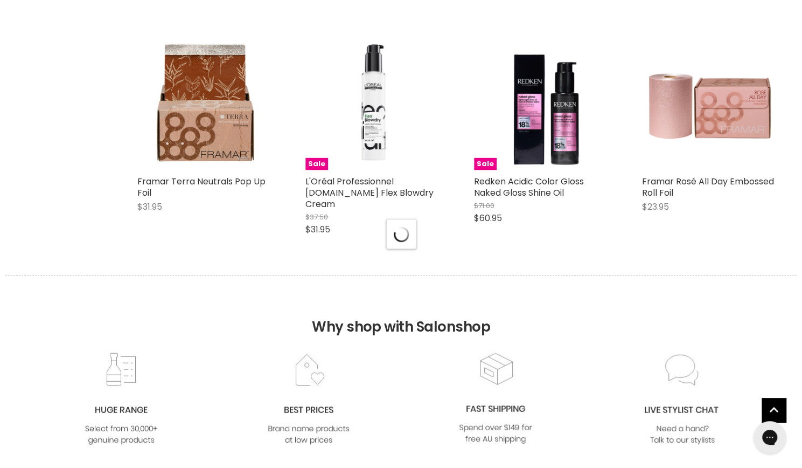
select select "created-descending"
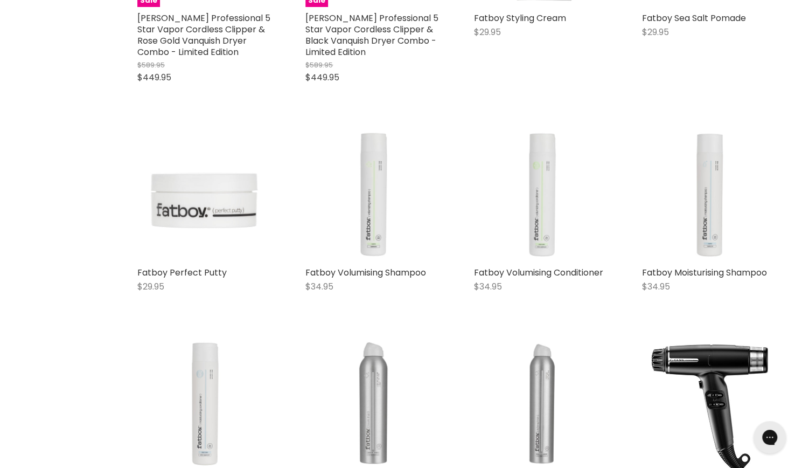
scroll to position [12087, 0]
